Goal: Obtain resource: Download file/media

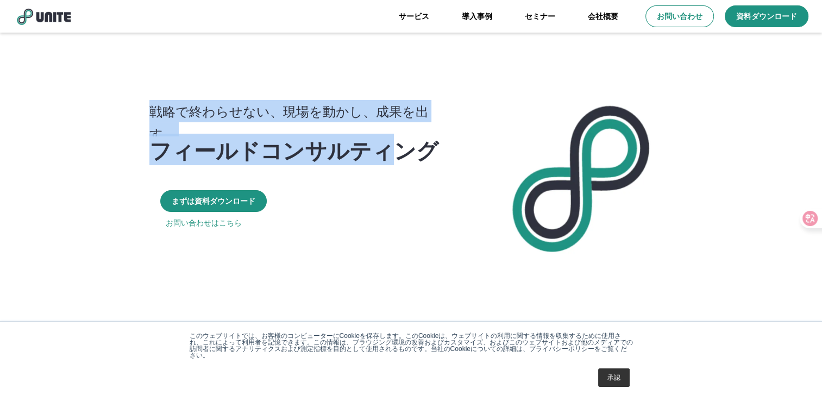
drag, startPoint x: 148, startPoint y: 116, endPoint x: 381, endPoint y: 156, distance: 237.1
click at [381, 156] on div "戦略で終わらせない、現場を動かし、成果を出す。 フィールドコンサルティング まずは資料ダウンロード お問い合わせはこちら" at bounding box center [300, 173] width 334 height 217
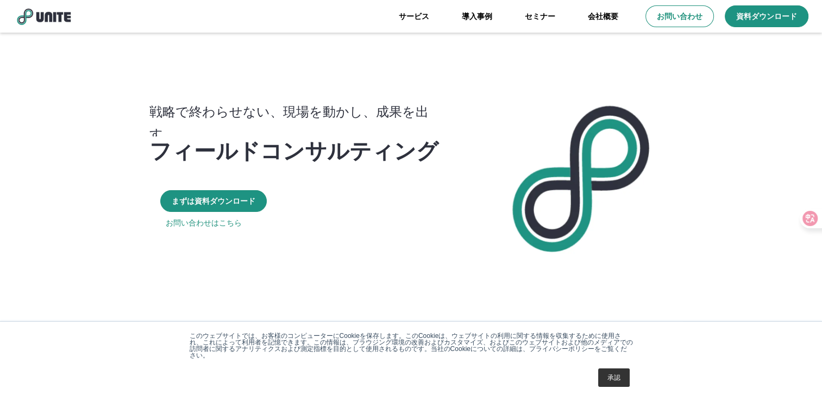
drag, startPoint x: 381, startPoint y: 156, endPoint x: 430, endPoint y: 212, distance: 74.7
click at [430, 212] on div "まずは資料ダウンロード" at bounding box center [299, 200] width 301 height 27
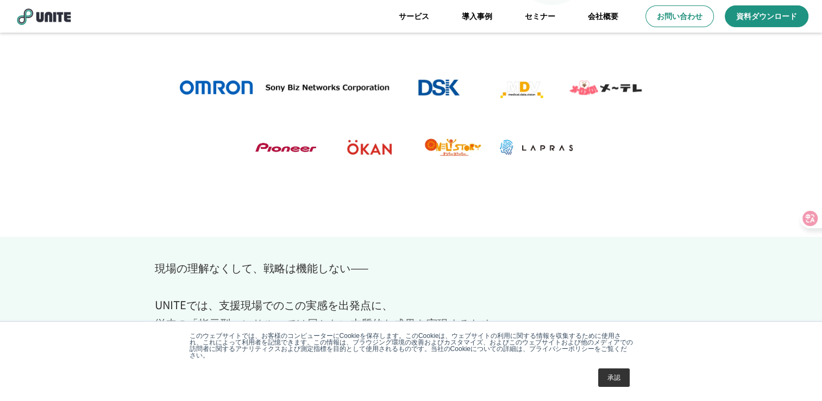
scroll to position [380, 0]
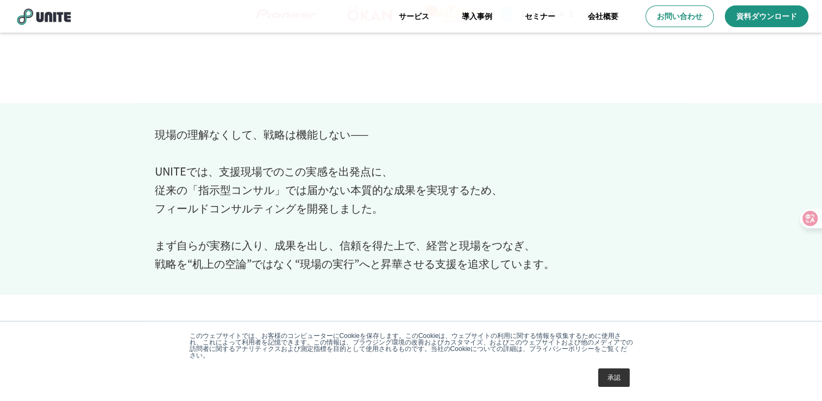
drag, startPoint x: 162, startPoint y: 125, endPoint x: 446, endPoint y: 236, distance: 305.3
click at [433, 233] on p "現場の理解なくして、戦略は機能しない—— UNITEでは、支援現場でのこの実感を出発点に、 従来の「指示型コンサル」では届かない本質的な成果を実現するため、 …" at bounding box center [355, 199] width 400 height 148
drag, startPoint x: 520, startPoint y: 262, endPoint x: 171, endPoint y: 141, distance: 369.1
click at [171, 141] on p "現場の理解なくして、戦略は機能しない—— UNITEでは、支援現場でのこの実感を出発点に、 従来の「指示型コンサル」では届かない本質的な成果を実現するため、 …" at bounding box center [355, 199] width 400 height 148
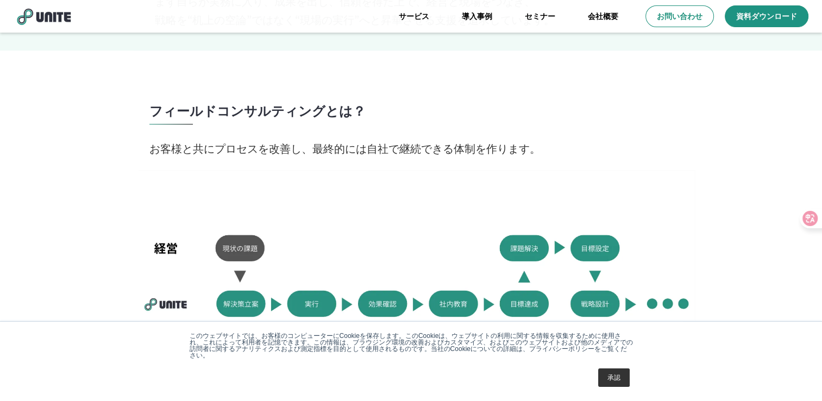
scroll to position [706, 0]
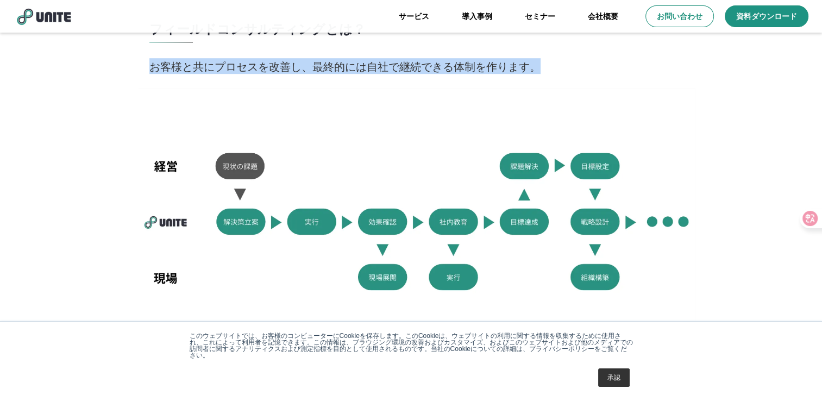
drag, startPoint x: 151, startPoint y: 77, endPoint x: 337, endPoint y: 147, distance: 198.6
drag, startPoint x: 337, startPoint y: 147, endPoint x: 359, endPoint y: 196, distance: 54.0
click at [359, 196] on div at bounding box center [417, 224] width 556 height 272
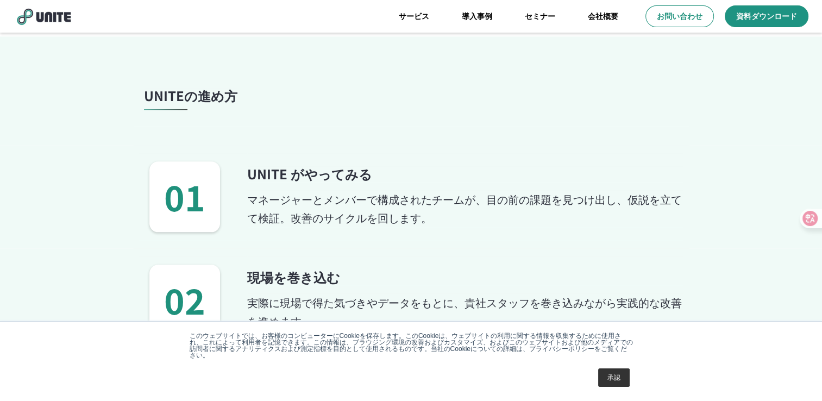
scroll to position [1087, 0]
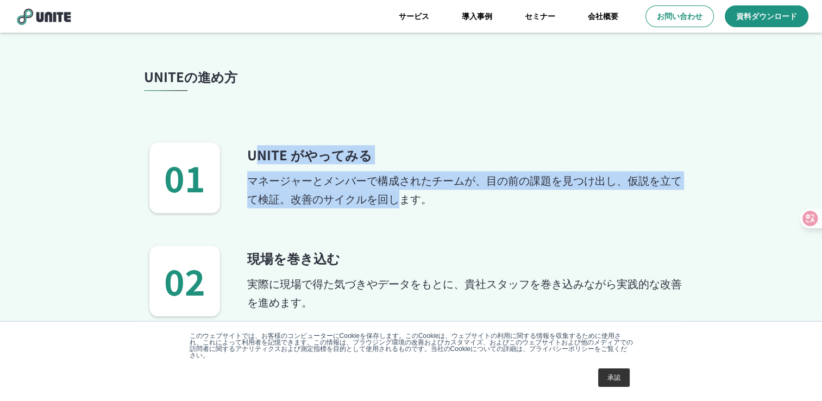
drag, startPoint x: 254, startPoint y: 158, endPoint x: 396, endPoint y: 218, distance: 154.1
click at [396, 218] on div "UNITE がやってみる マネージャーとメンバーで構成されたチームが、目の前の課題を見つけ出し、仮説を立てて検証。改善のサイクルを回します。" at bounding box center [465, 177] width 436 height 87
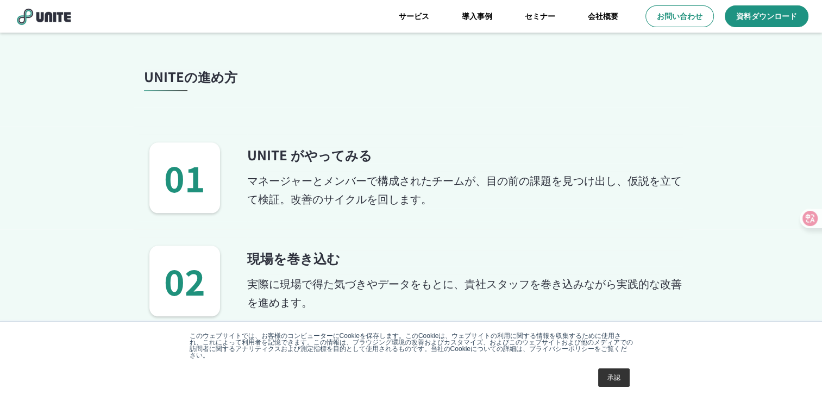
drag, startPoint x: 396, startPoint y: 218, endPoint x: 408, endPoint y: 241, distance: 26.0
click at [408, 241] on div "現場を巻き込む 実際に現場で得た気づきやデータをもとに、貴社スタッフを巻き込みながら実践的な改善を進めます。" at bounding box center [465, 280] width 436 height 87
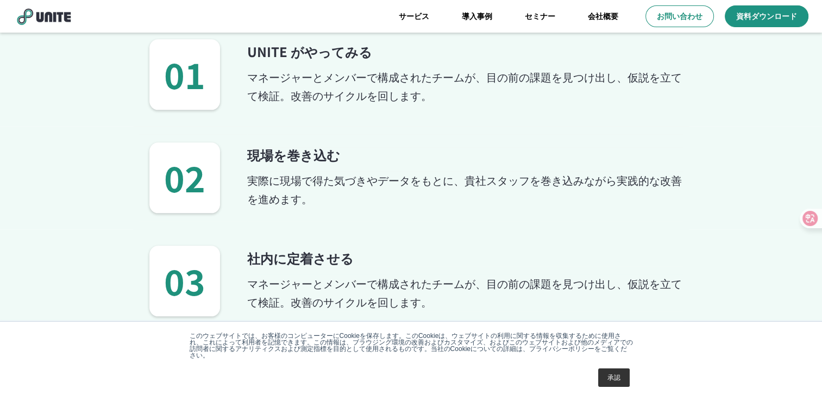
scroll to position [1196, 0]
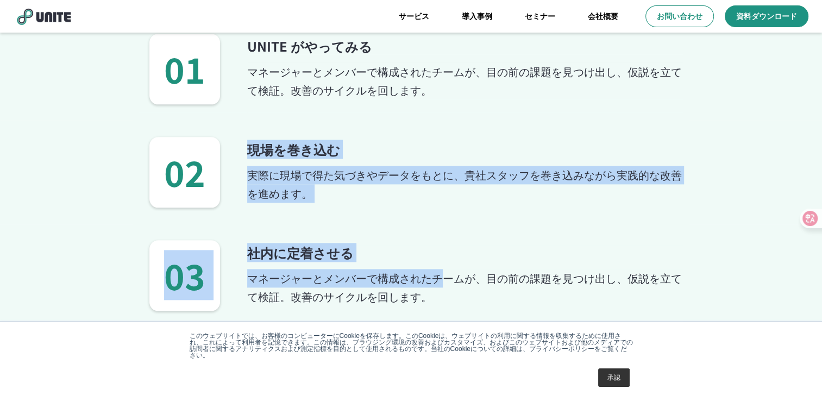
drag, startPoint x: 251, startPoint y: 147, endPoint x: 442, endPoint y: 286, distance: 236.4
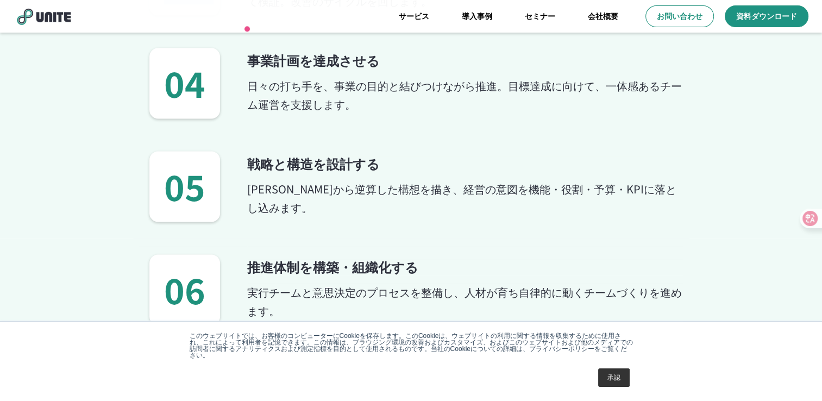
scroll to position [1576, 0]
